Goal: Transaction & Acquisition: Download file/media

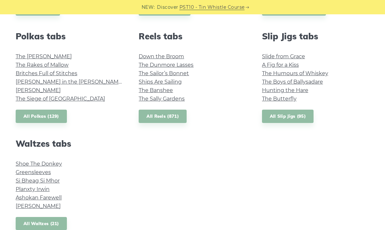
scroll to position [464, 0]
click at [29, 170] on link "Greensleeves" at bounding box center [33, 172] width 35 height 6
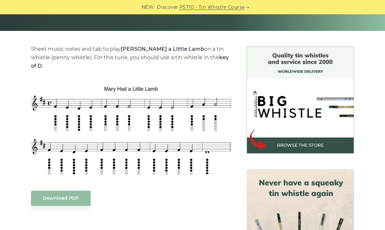
scroll to position [140, 0]
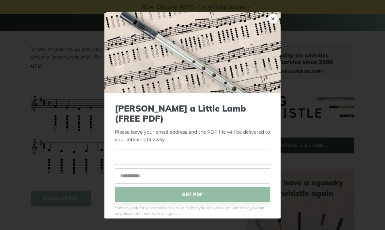
click at [126, 159] on input "text" at bounding box center [192, 157] width 155 height 15
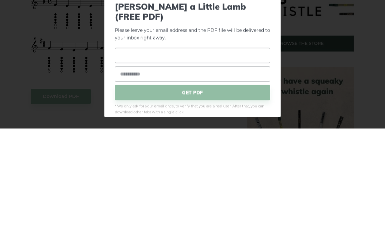
type input "**********"
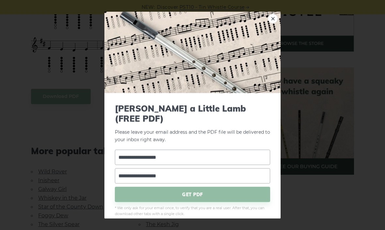
click at [185, 192] on span "GET PDF" at bounding box center [192, 194] width 155 height 15
click at [191, 150] on input "**********" at bounding box center [192, 157] width 155 height 15
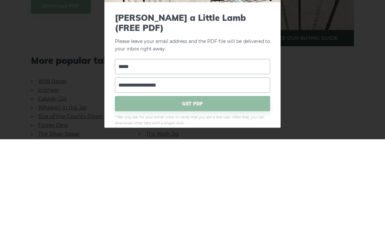
type input "****"
click at [202, 187] on span "GET PDF" at bounding box center [192, 194] width 155 height 15
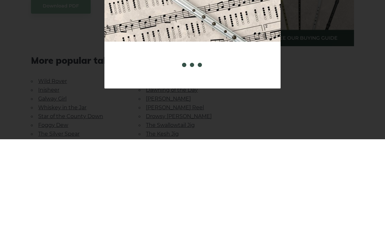
scroll to position [333, 0]
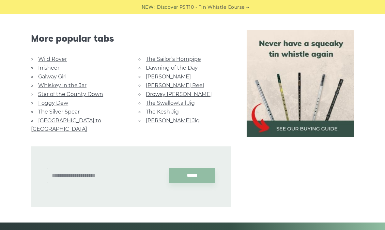
click at [63, 91] on link "Star of the County Down" at bounding box center [70, 94] width 65 height 6
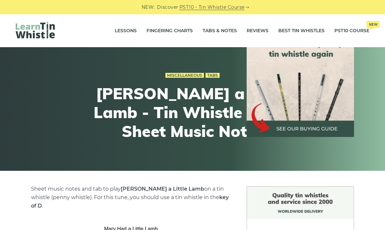
scroll to position [355, 0]
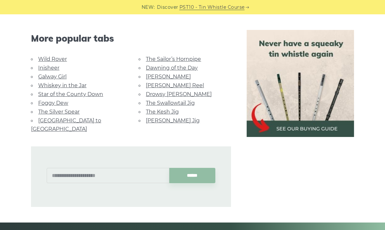
click at [49, 56] on link "Wild Rover" at bounding box center [52, 59] width 29 height 6
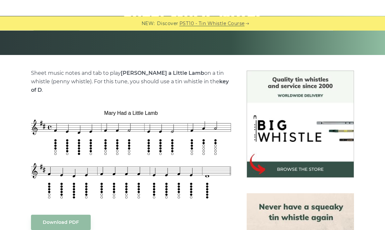
scroll to position [116, 0]
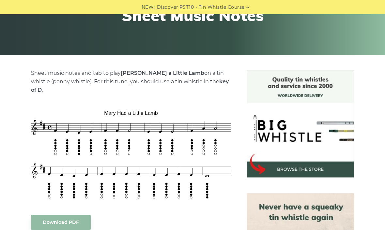
click at [60, 215] on link "Download PDF" at bounding box center [61, 222] width 60 height 15
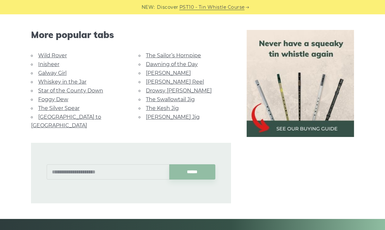
scroll to position [358, 0]
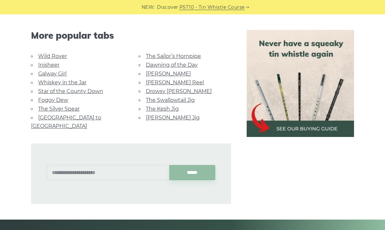
click at [45, 62] on link "Inisheer" at bounding box center [48, 65] width 21 height 6
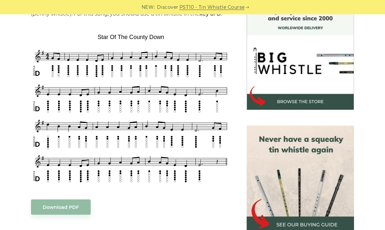
scroll to position [184, 0]
click at [60, 215] on link "Download PDF" at bounding box center [61, 207] width 60 height 15
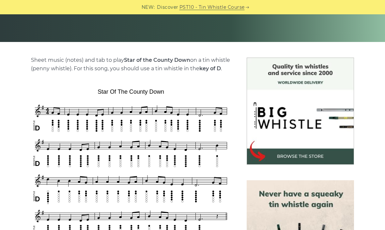
scroll to position [0, 0]
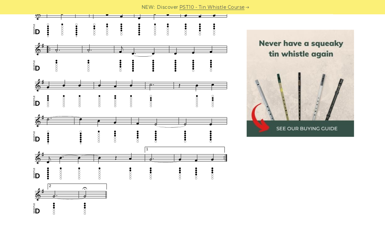
scroll to position [375, 0]
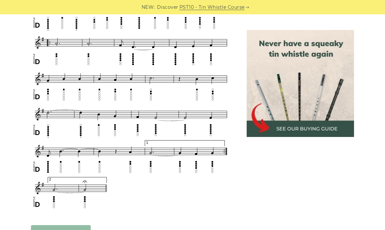
click at [55, 230] on link "Download PDF" at bounding box center [61, 233] width 60 height 15
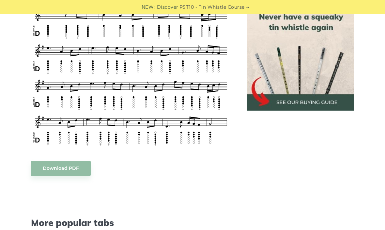
scroll to position [309, 0]
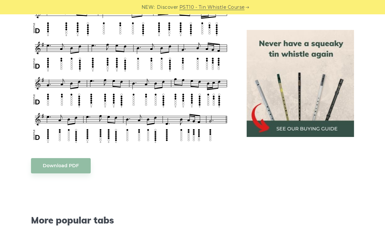
click at [55, 158] on link "Download PDF" at bounding box center [61, 165] width 60 height 15
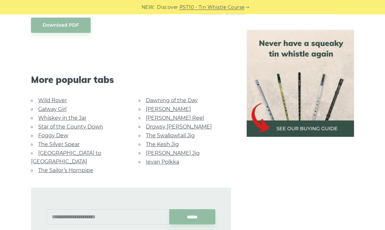
scroll to position [450, 0]
click at [54, 168] on link "The Sailor’s Hornpipe" at bounding box center [65, 171] width 55 height 6
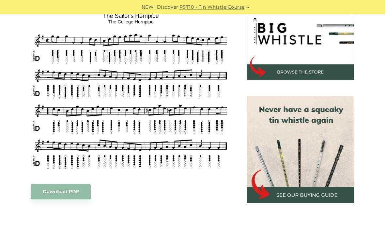
scroll to position [214, 0]
click at [57, 191] on link "Download PDF" at bounding box center [61, 191] width 60 height 15
